Goal: Navigation & Orientation: Go to known website

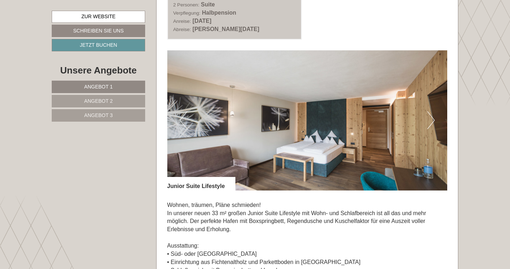
scroll to position [873, 0]
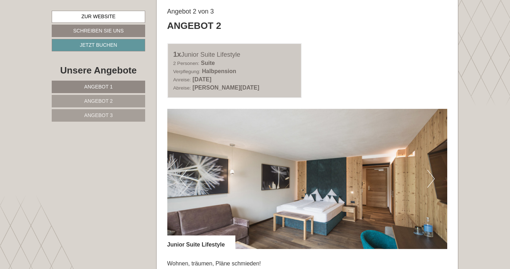
click at [430, 180] on button "Next" at bounding box center [430, 179] width 7 height 18
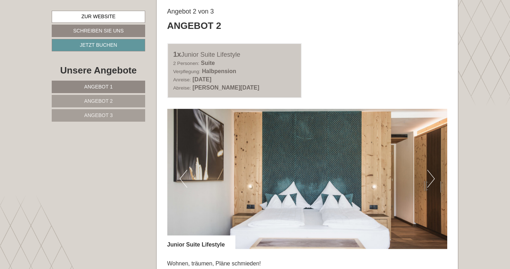
click at [430, 180] on button "Next" at bounding box center [430, 179] width 7 height 18
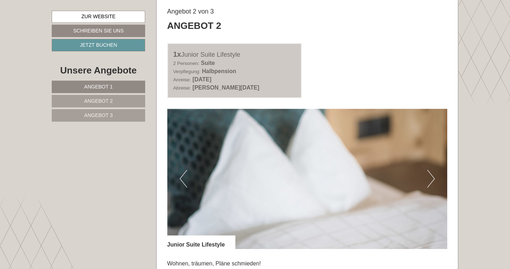
click at [430, 180] on button "Next" at bounding box center [430, 179] width 7 height 18
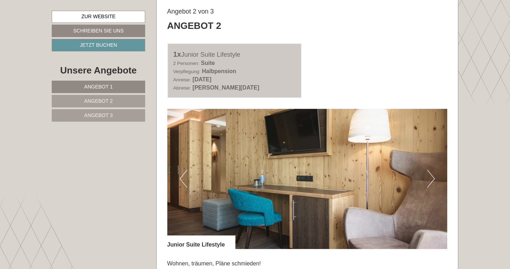
click at [430, 180] on button "Next" at bounding box center [430, 179] width 7 height 18
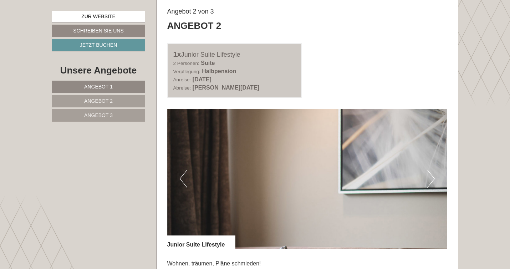
click at [430, 180] on button "Next" at bounding box center [430, 179] width 7 height 18
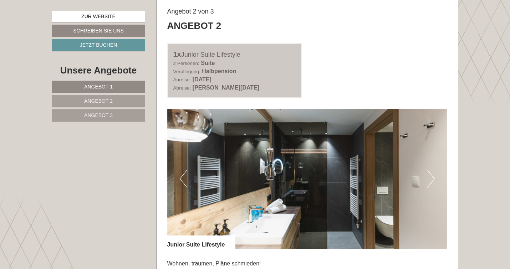
click at [430, 180] on button "Next" at bounding box center [430, 179] width 7 height 18
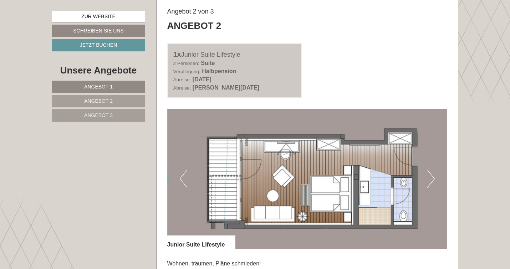
click at [430, 180] on button "Next" at bounding box center [430, 179] width 7 height 18
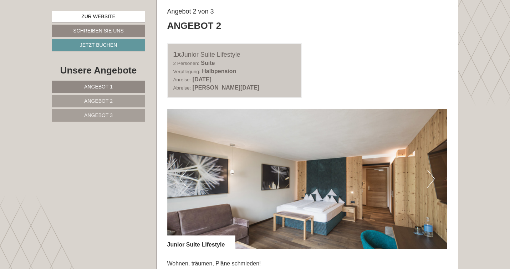
click at [430, 180] on button "Next" at bounding box center [430, 179] width 7 height 18
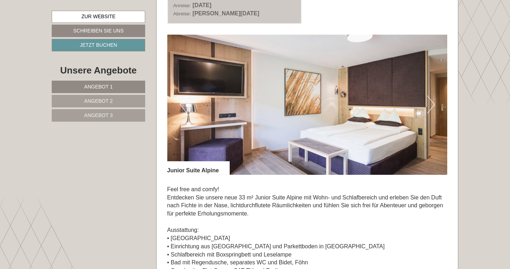
scroll to position [383, 0]
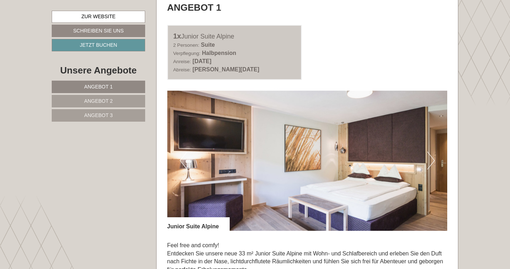
click at [434, 155] on button "Next" at bounding box center [430, 160] width 7 height 18
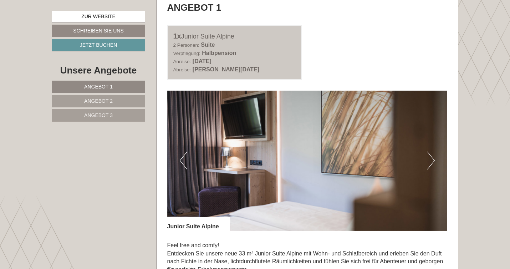
click at [434, 155] on button "Next" at bounding box center [430, 160] width 7 height 18
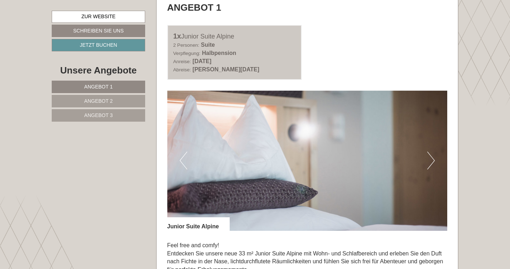
click at [434, 155] on button "Next" at bounding box center [430, 160] width 7 height 18
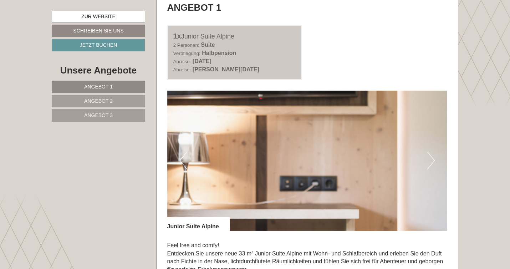
click at [434, 155] on button "Next" at bounding box center [430, 160] width 7 height 18
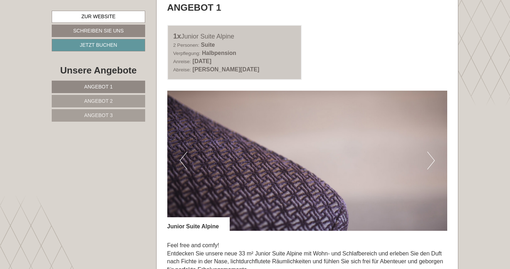
click at [434, 155] on button "Next" at bounding box center [430, 160] width 7 height 18
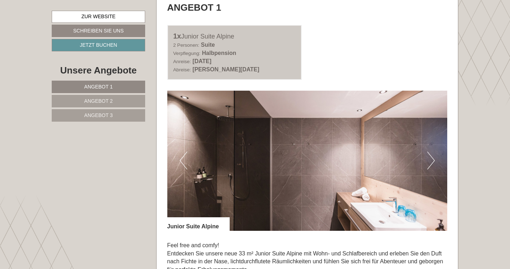
click at [434, 155] on button "Next" at bounding box center [430, 160] width 7 height 18
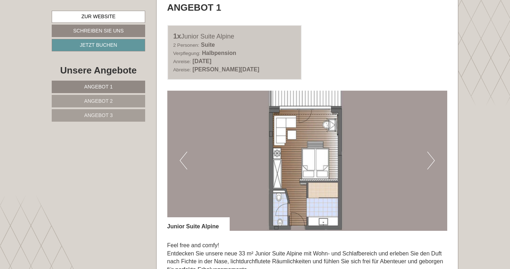
click at [434, 155] on button "Next" at bounding box center [430, 160] width 7 height 18
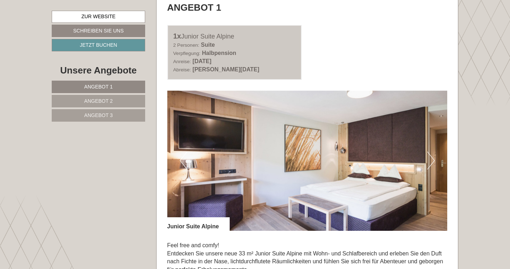
click at [434, 155] on button "Next" at bounding box center [430, 160] width 7 height 18
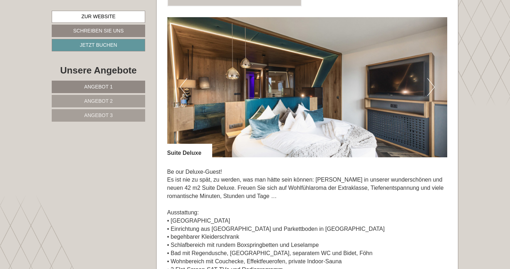
scroll to position [1455, 0]
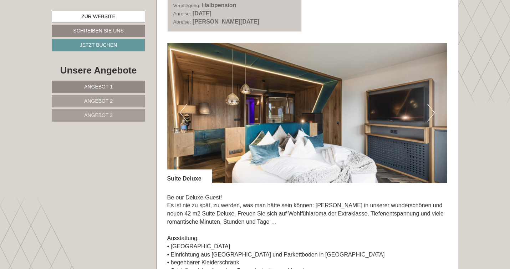
click at [430, 109] on button "Next" at bounding box center [430, 113] width 7 height 18
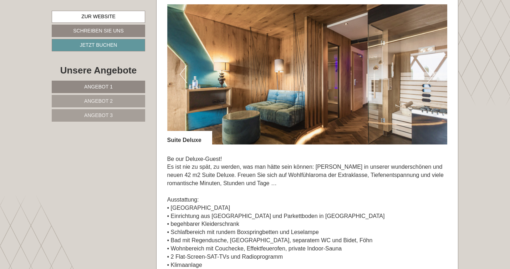
scroll to position [1491, 0]
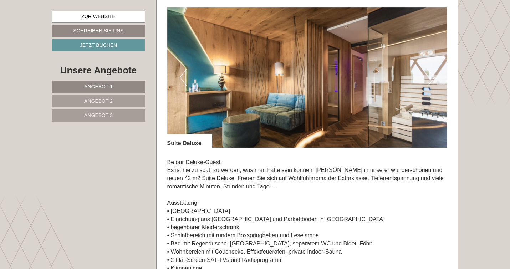
click at [431, 77] on button "Next" at bounding box center [430, 77] width 7 height 18
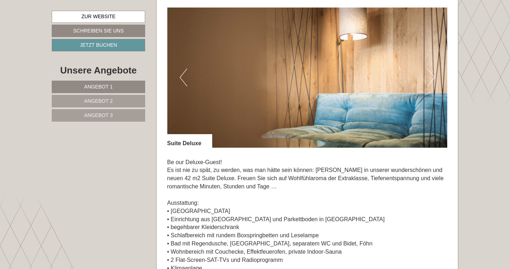
click at [431, 77] on button "Next" at bounding box center [430, 77] width 7 height 18
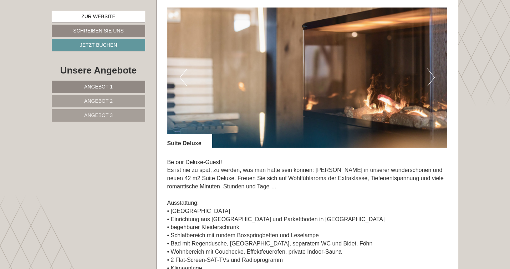
click at [431, 77] on button "Next" at bounding box center [430, 77] width 7 height 18
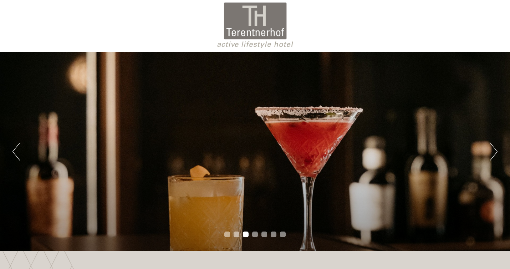
scroll to position [0, 0]
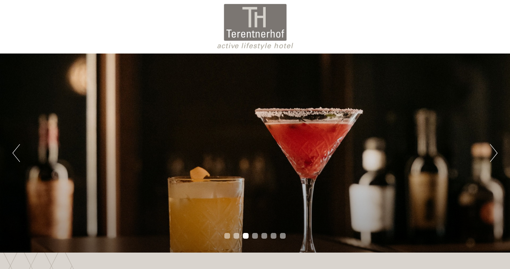
click at [492, 147] on button "Next" at bounding box center [493, 153] width 7 height 18
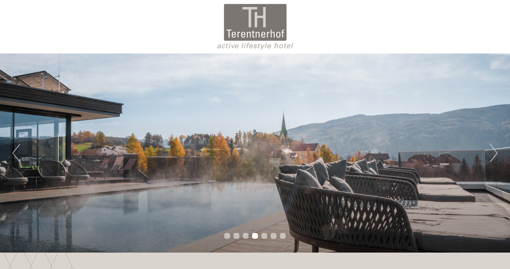
click at [492, 147] on button "Next" at bounding box center [493, 153] width 7 height 18
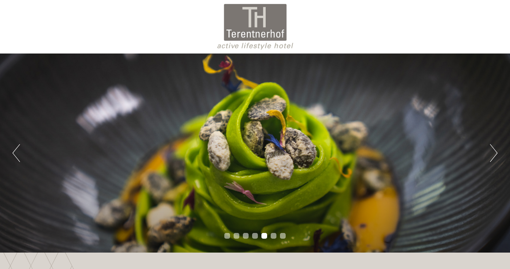
click at [492, 147] on button "Next" at bounding box center [493, 153] width 7 height 18
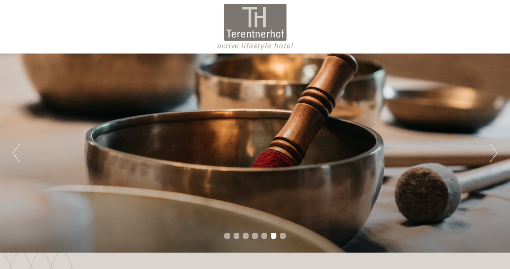
click at [492, 147] on button "Next" at bounding box center [493, 153] width 7 height 18
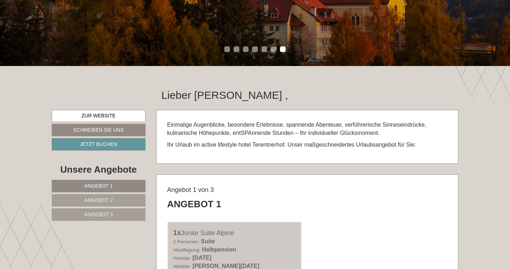
scroll to position [223, 0]
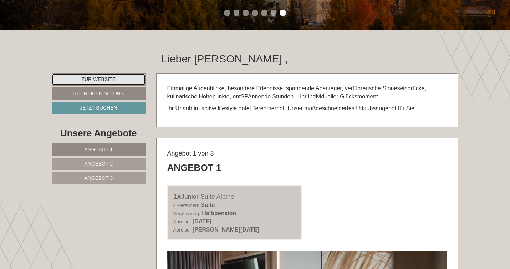
click at [107, 79] on link "Zur Website" at bounding box center [99, 79] width 94 height 12
